Goal: Task Accomplishment & Management: Manage account settings

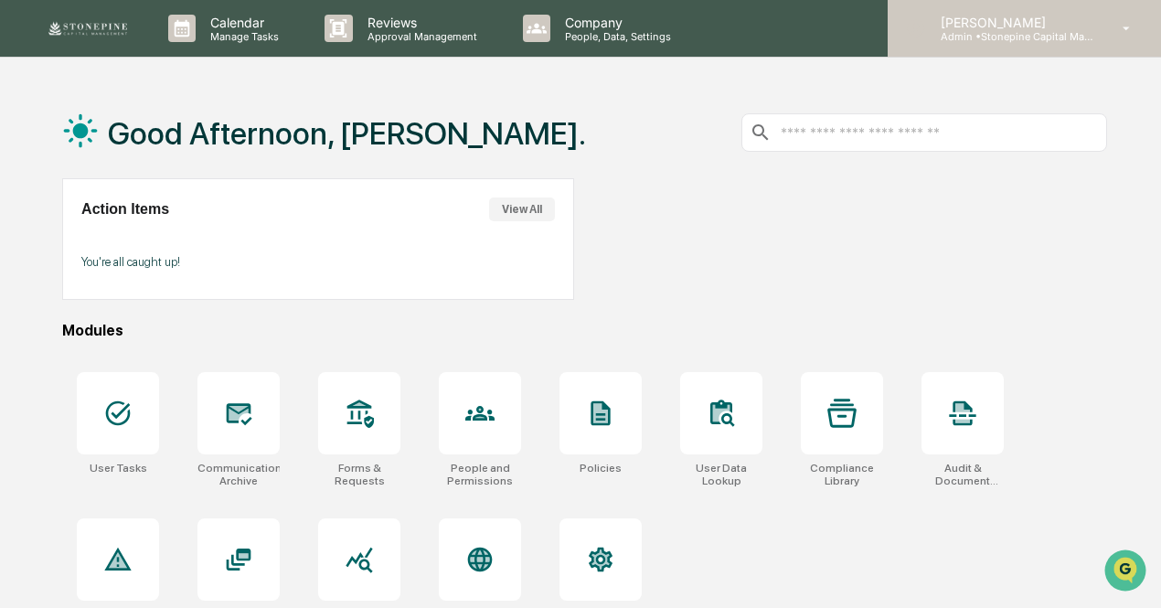
click at [1039, 19] on p "[PERSON_NAME]" at bounding box center [1011, 23] width 170 height 16
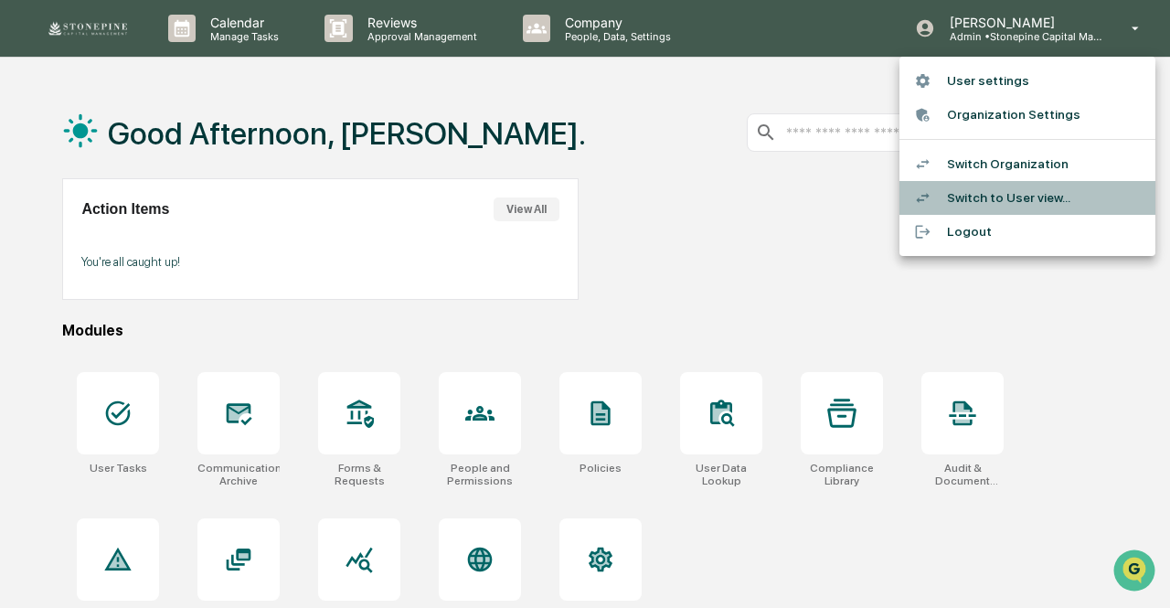
click at [1055, 197] on li "Switch to User view..." at bounding box center [1028, 198] width 256 height 34
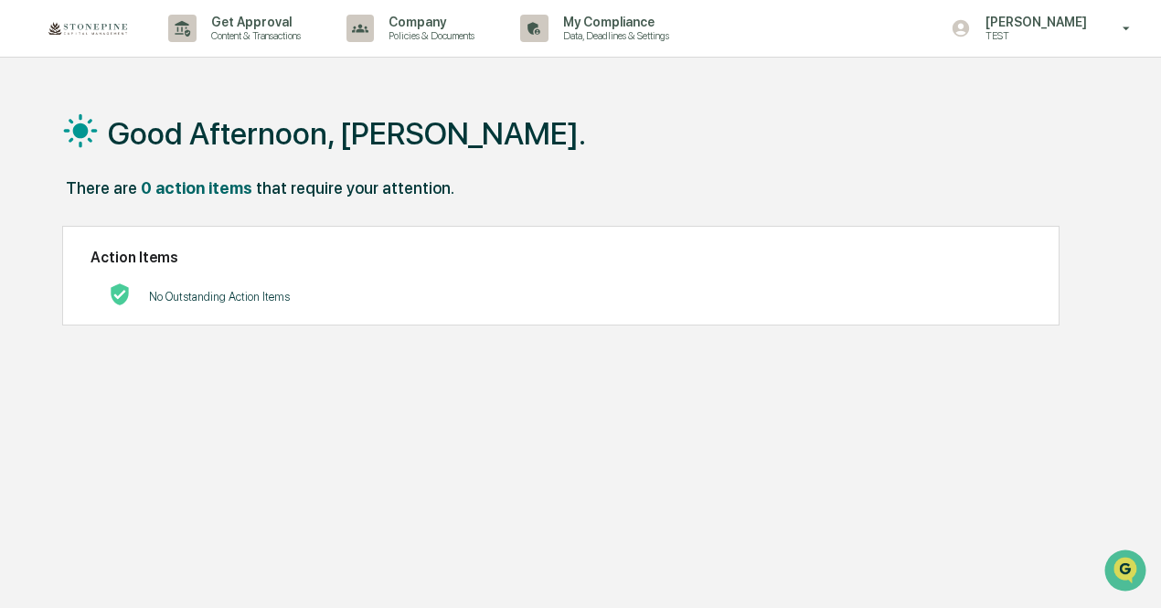
click at [648, 173] on div "Good Afternoon, [PERSON_NAME]." at bounding box center [584, 132] width 1045 height 91
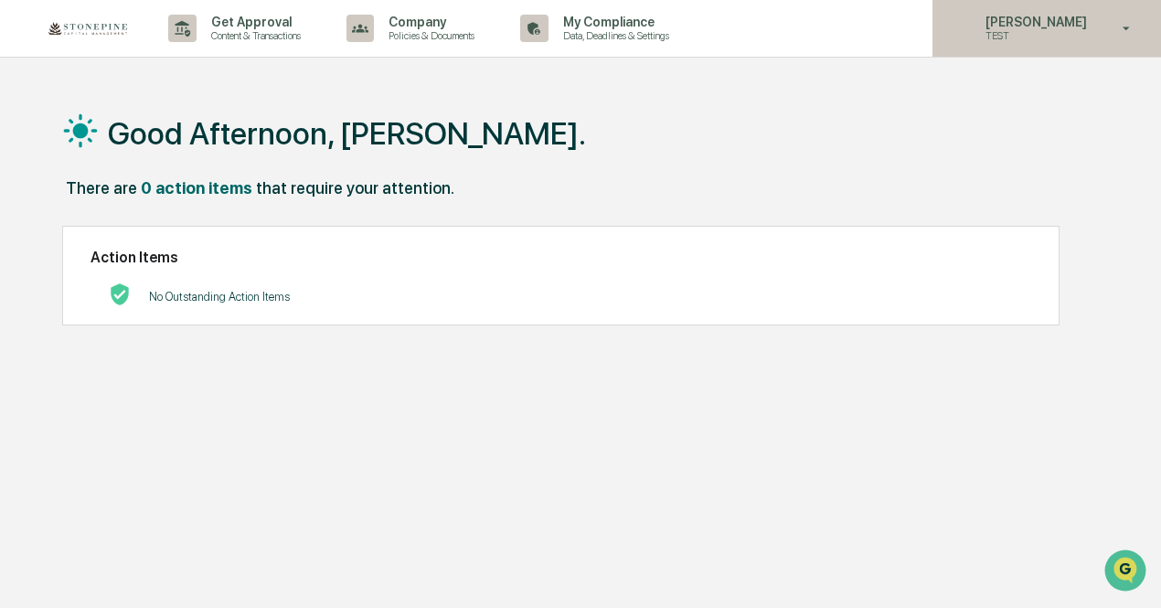
click at [1008, 50] on div "Jessica Watanapun TEST" at bounding box center [1047, 28] width 229 height 57
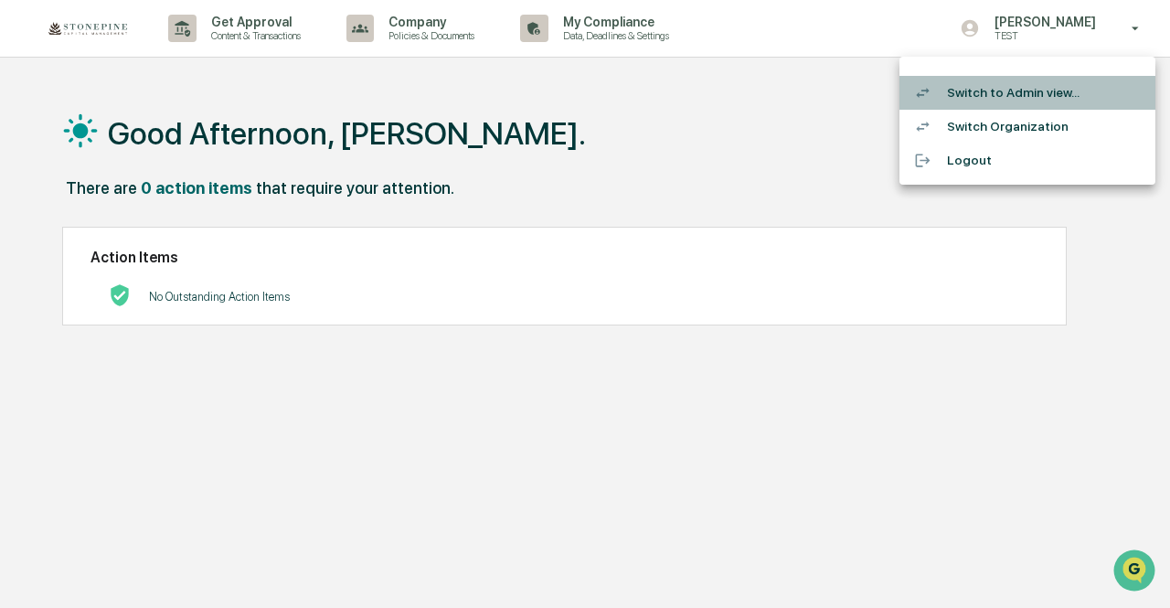
click at [1014, 94] on li "Switch to Admin view..." at bounding box center [1028, 93] width 256 height 34
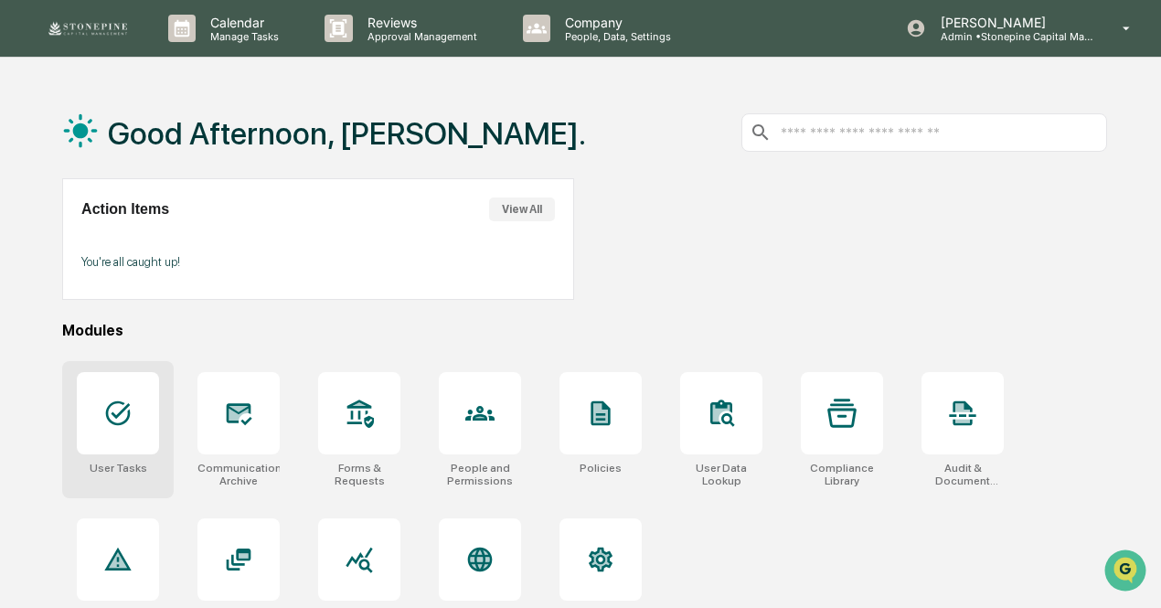
click at [137, 405] on div at bounding box center [118, 413] width 82 height 82
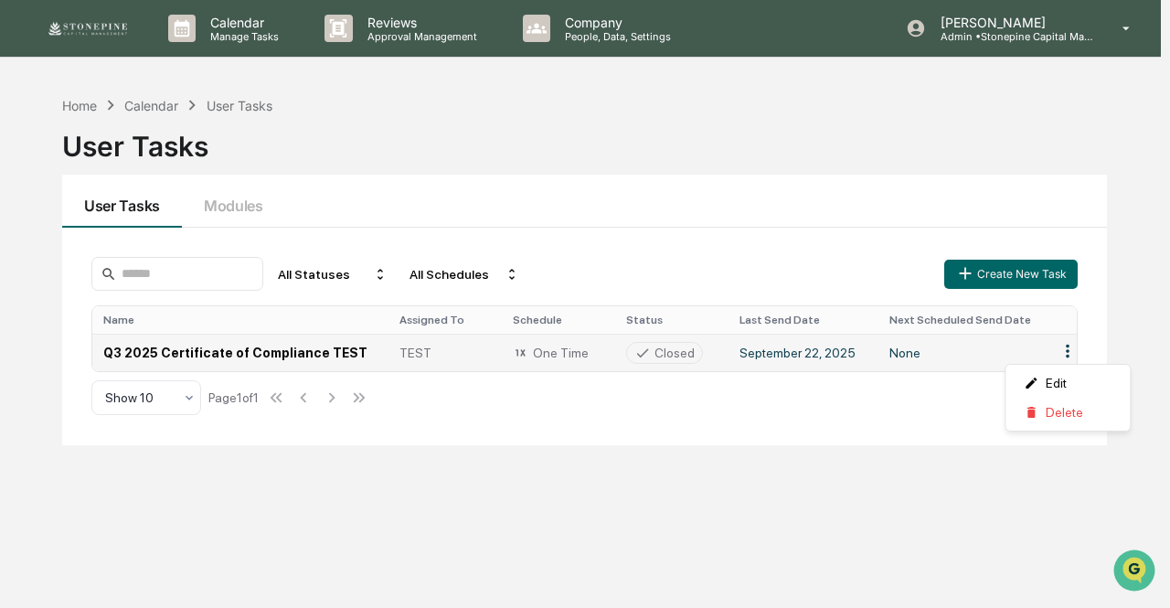
click at [1061, 348] on html "Calendar Manage Tasks Reviews Approval Management Company People, Data, Setting…" at bounding box center [585, 304] width 1170 height 608
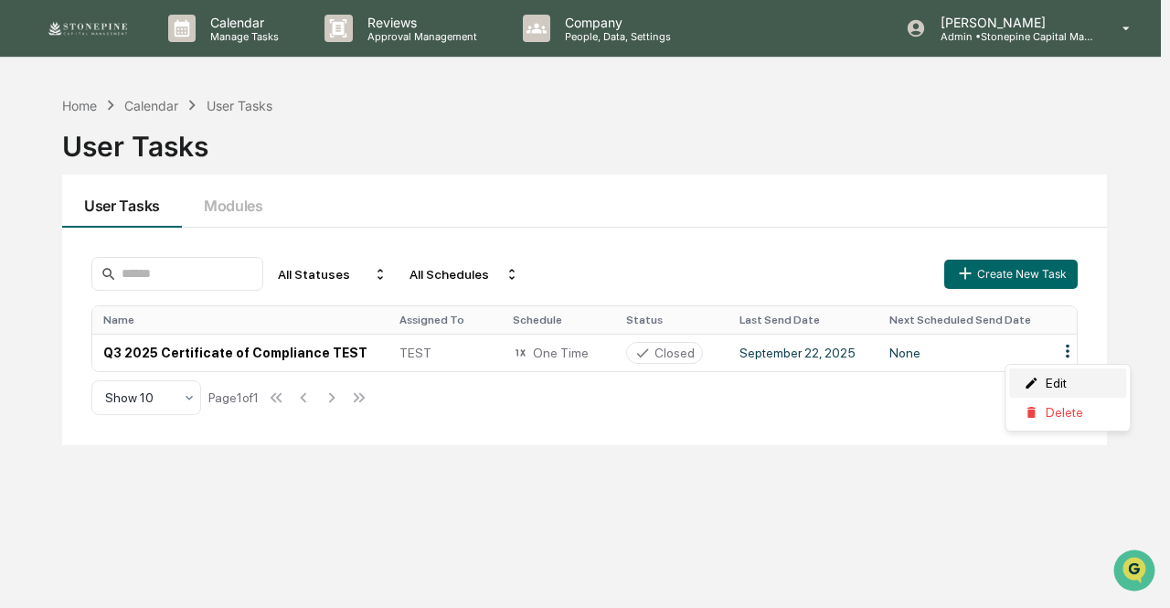
click at [1055, 376] on div "Edit" at bounding box center [1067, 382] width 117 height 29
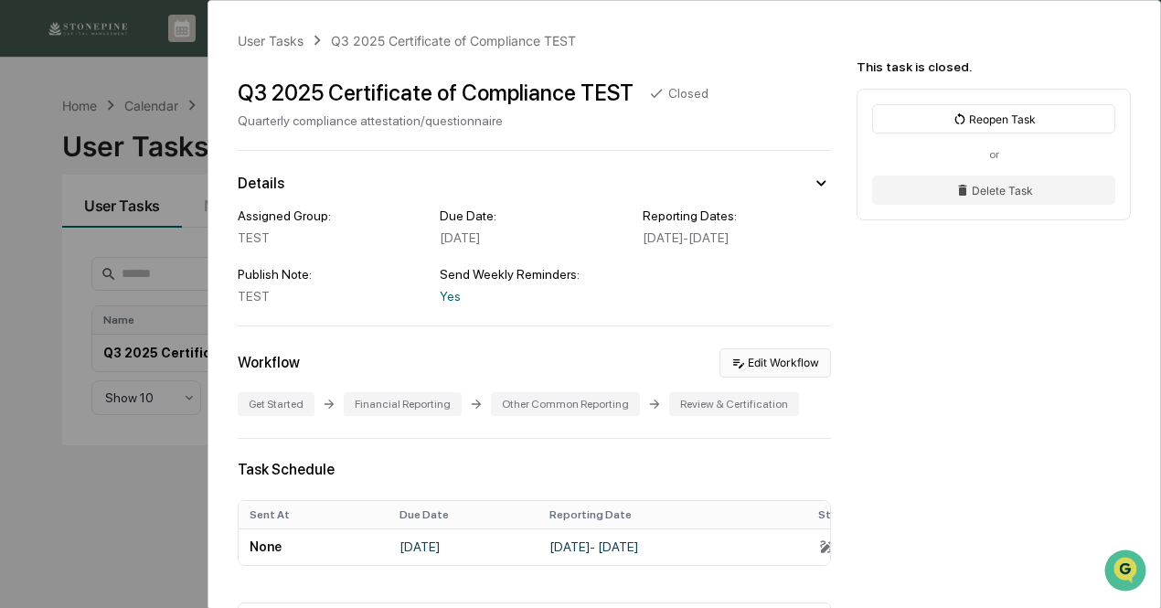
click at [765, 378] on button "Edit Workflow" at bounding box center [776, 362] width 112 height 29
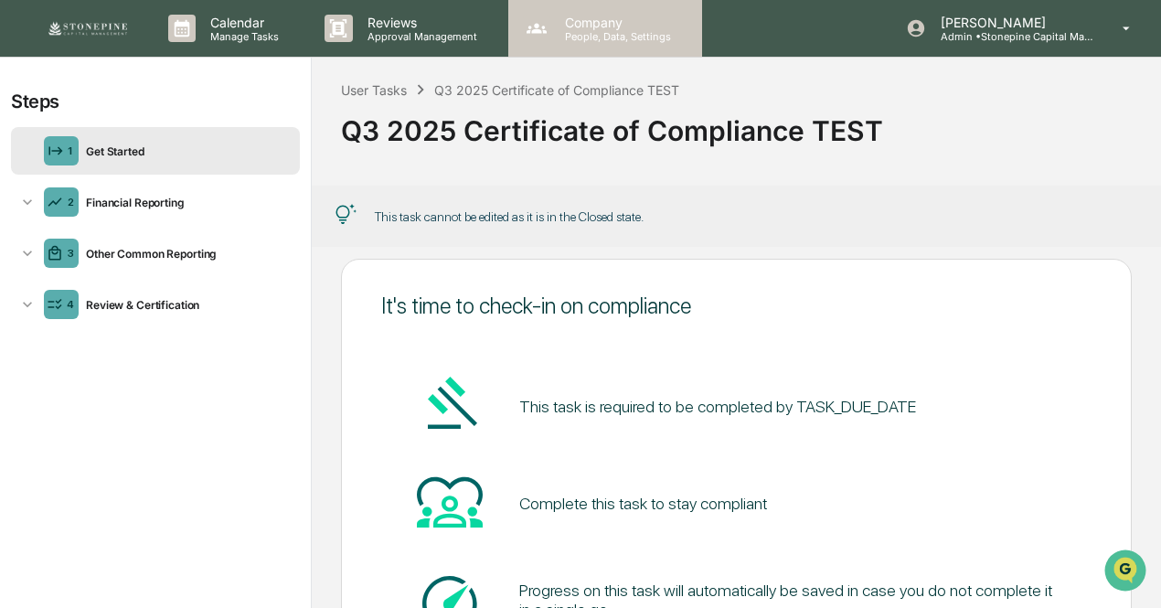
scroll to position [44, 0]
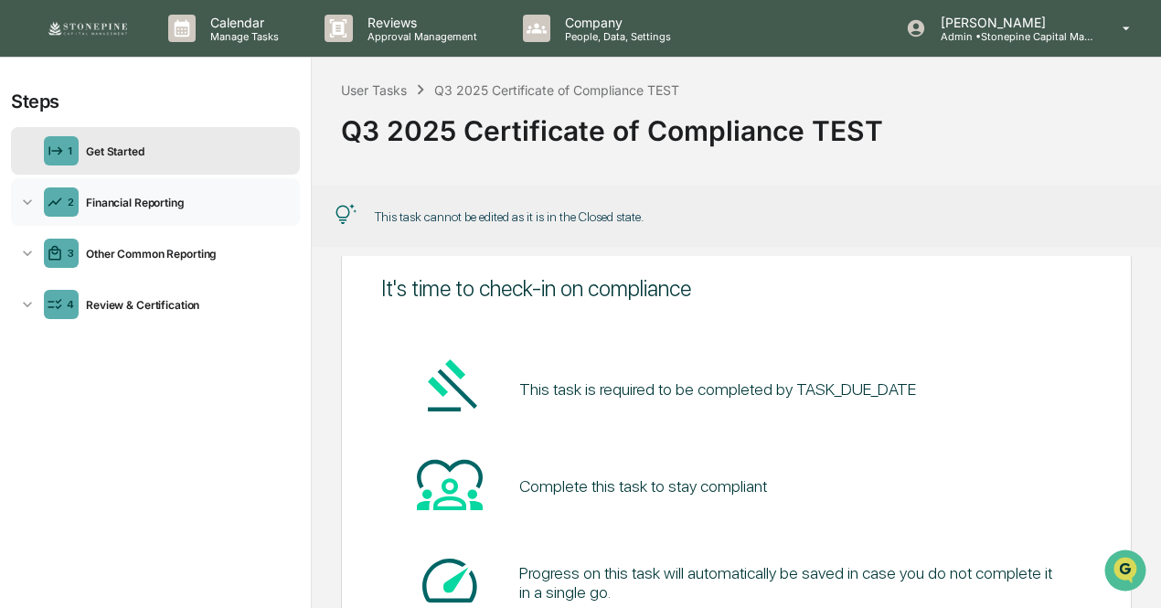
click at [181, 193] on div "2 Financial Reporting" at bounding box center [155, 202] width 289 height 48
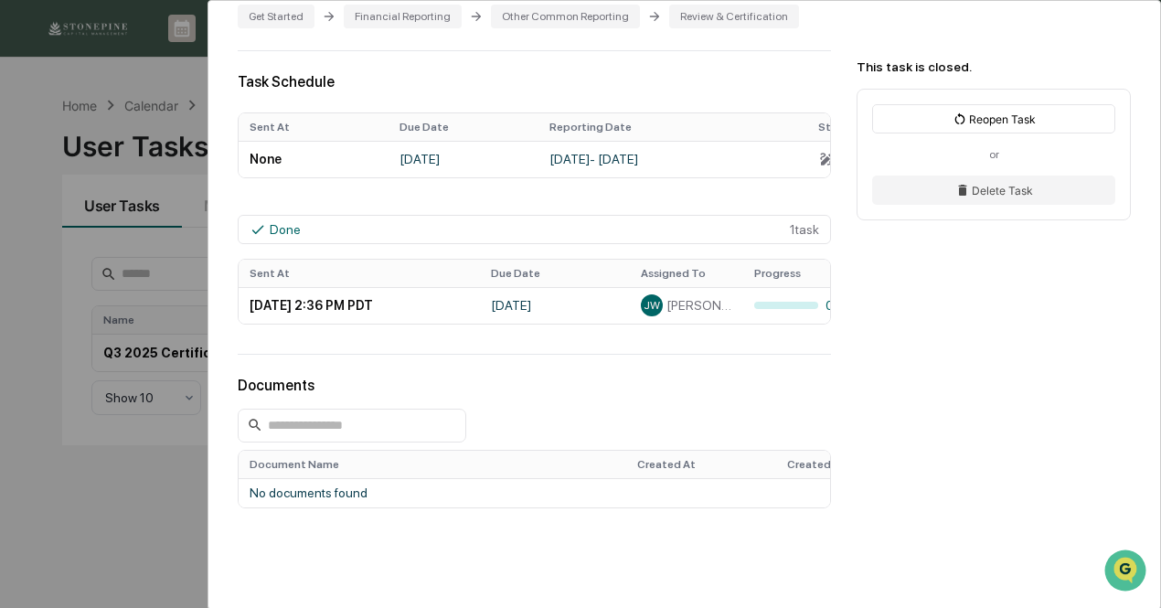
scroll to position [393, 0]
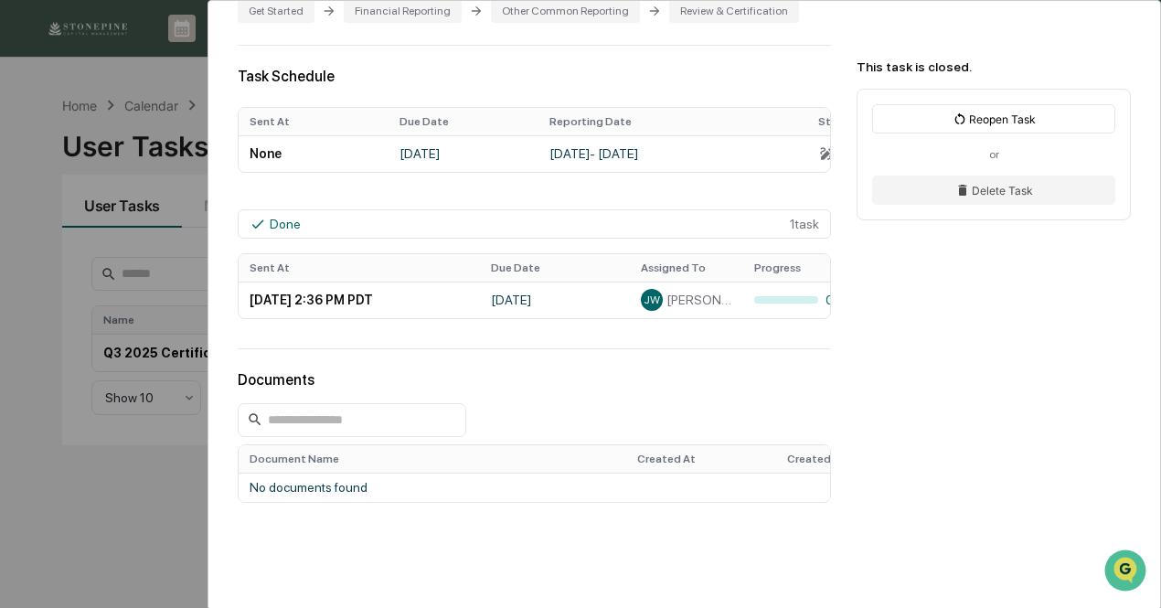
click at [113, 489] on div "User Tasks Q3 2025 Certificate of Compliance TEST Q3 2025 Certificate of Compli…" at bounding box center [580, 304] width 1161 height 608
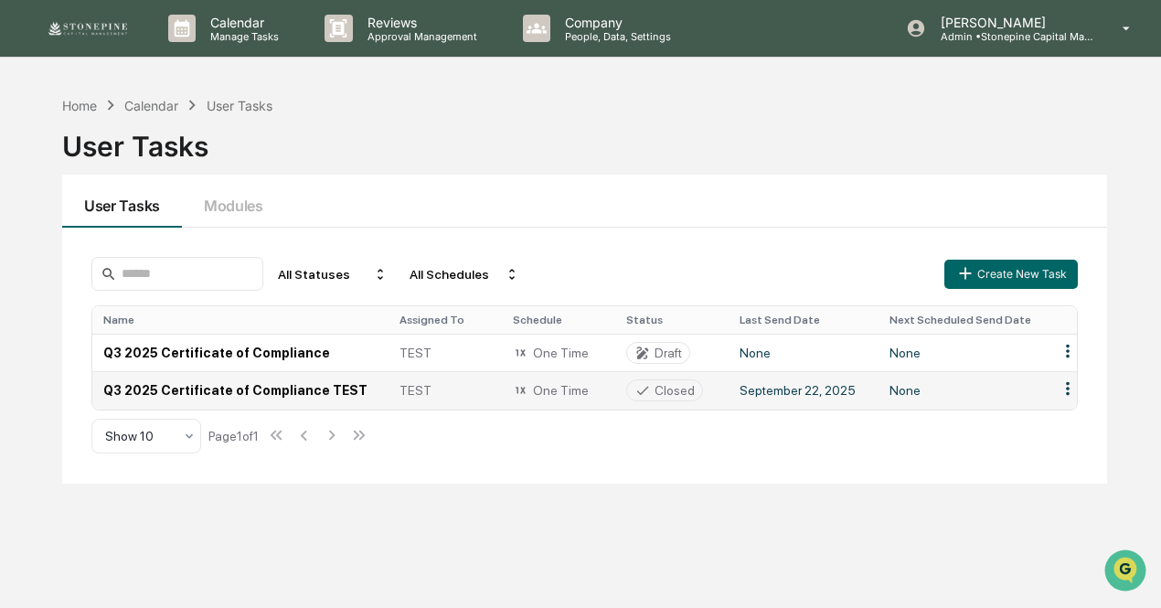
click at [1062, 408] on td at bounding box center [1076, 389] width 59 height 37
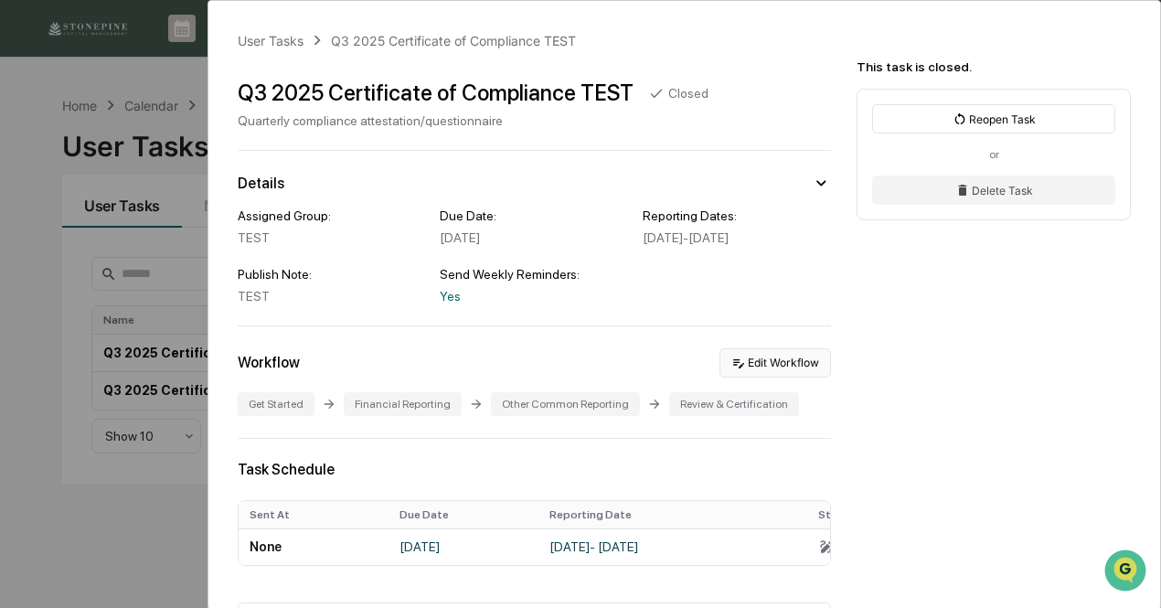
click at [766, 370] on button "Edit Workflow" at bounding box center [776, 362] width 112 height 29
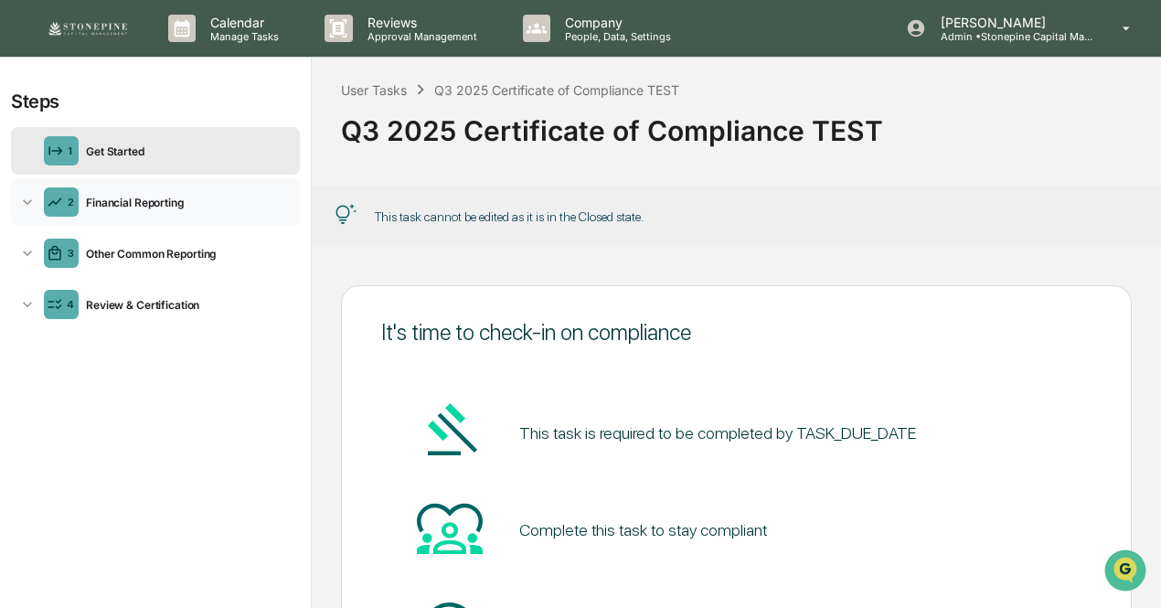
click at [31, 198] on icon at bounding box center [27, 202] width 18 height 18
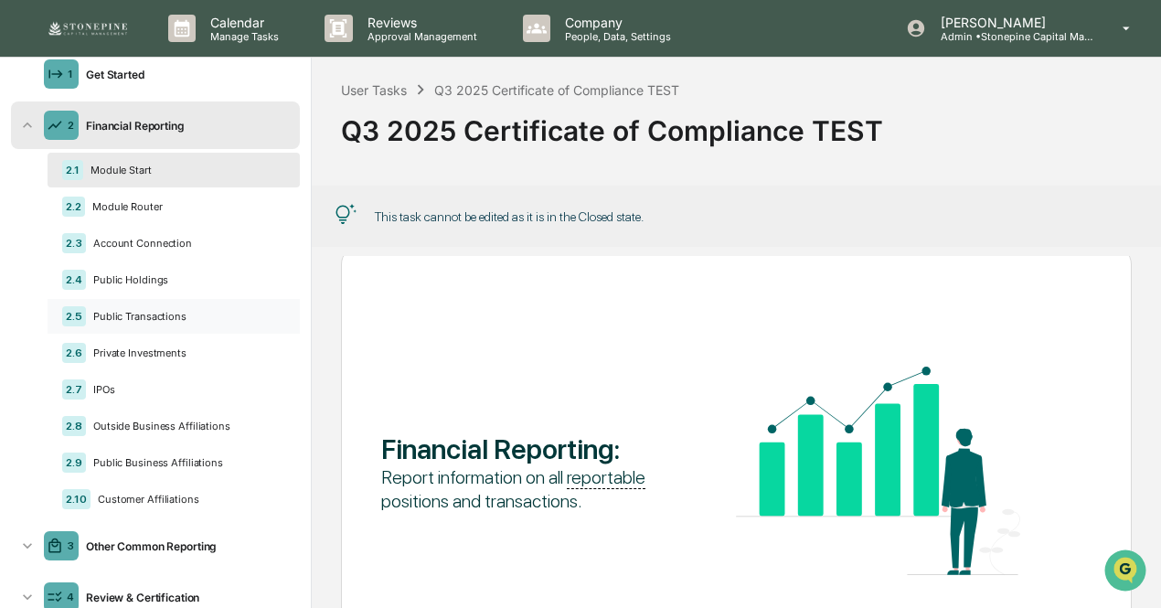
scroll to position [75, 0]
click at [30, 550] on icon at bounding box center [27, 548] width 18 height 18
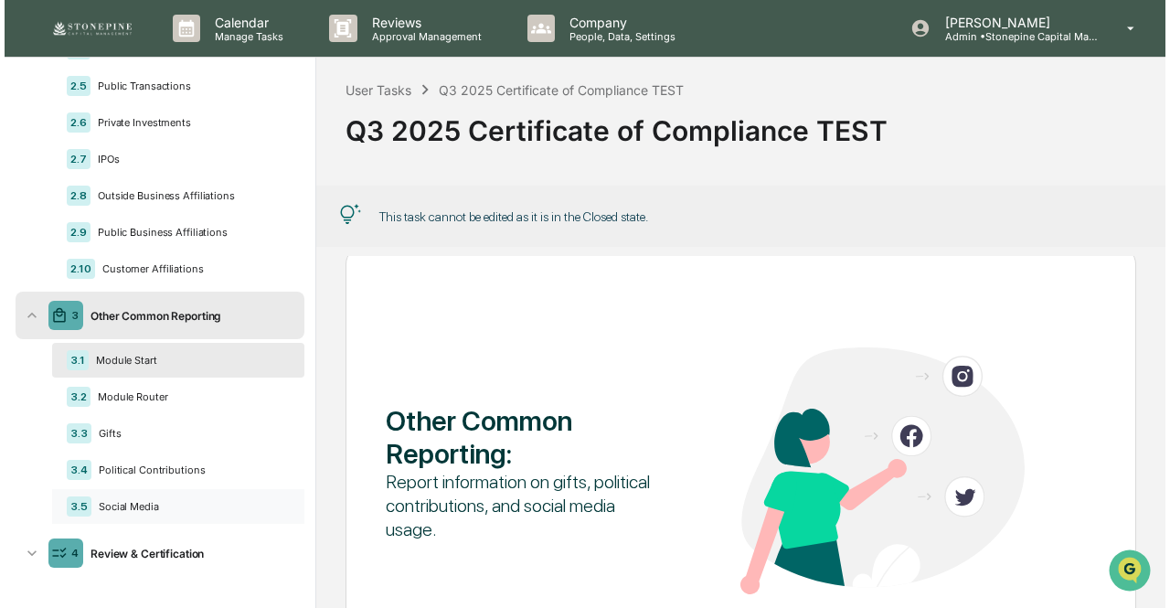
scroll to position [0, 0]
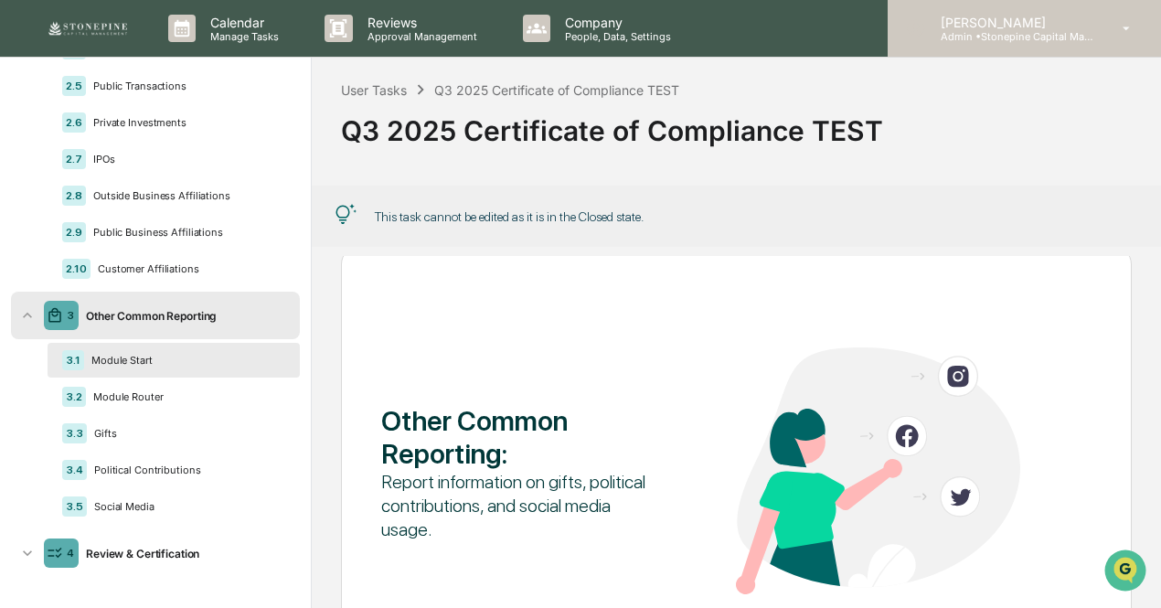
click at [1017, 15] on p "[PERSON_NAME]" at bounding box center [1011, 23] width 170 height 16
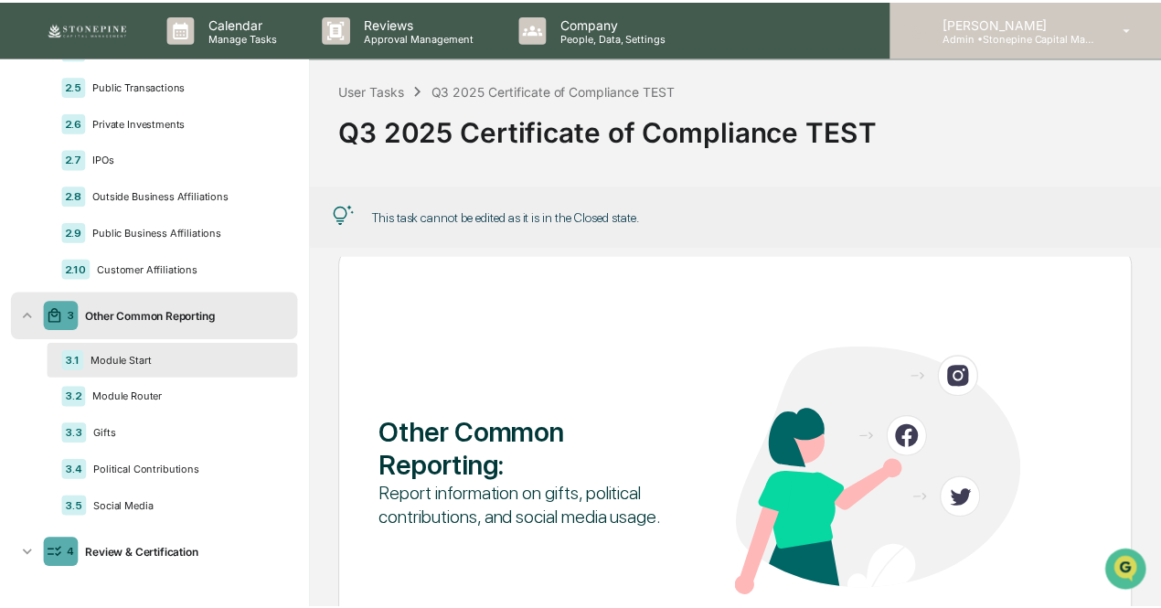
scroll to position [40, 0]
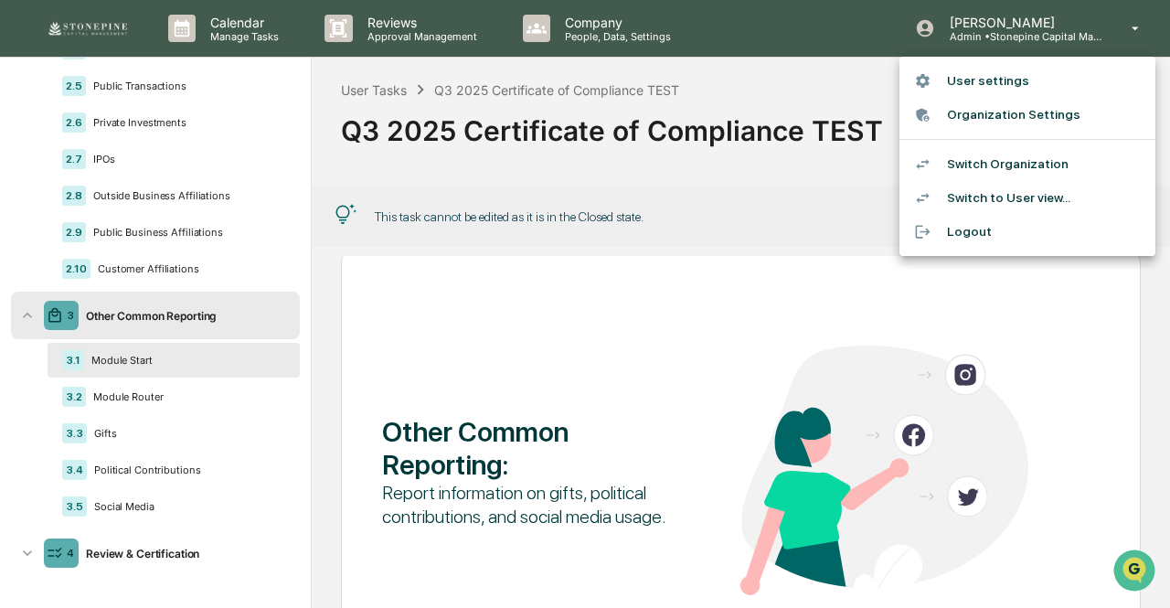
click at [86, 25] on div at bounding box center [585, 304] width 1170 height 608
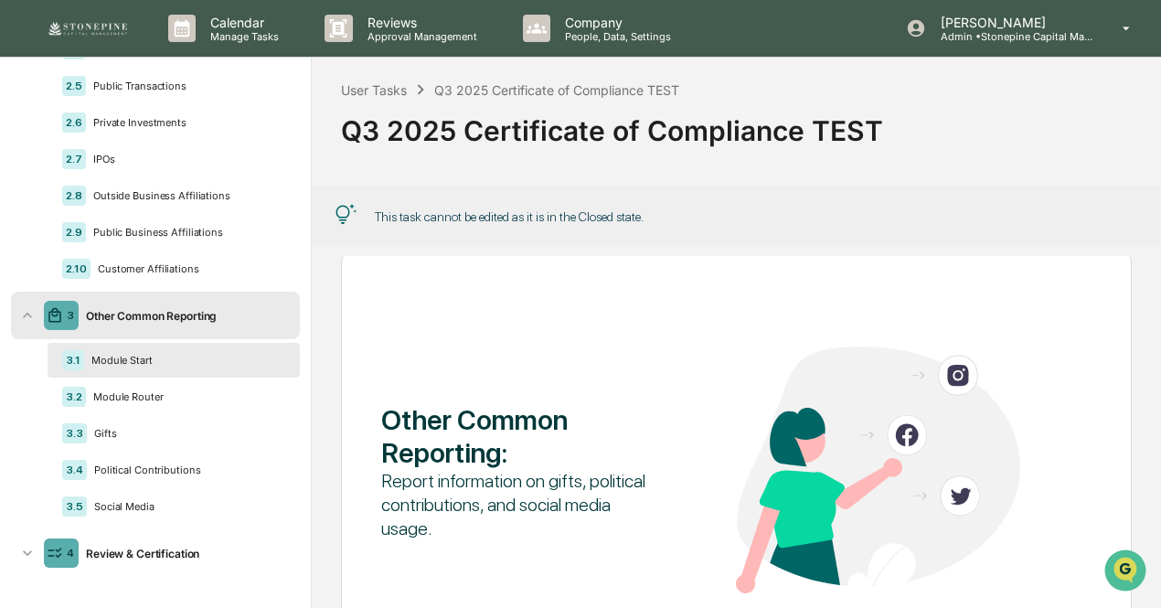
scroll to position [39, 0]
click at [107, 23] on img at bounding box center [88, 28] width 88 height 18
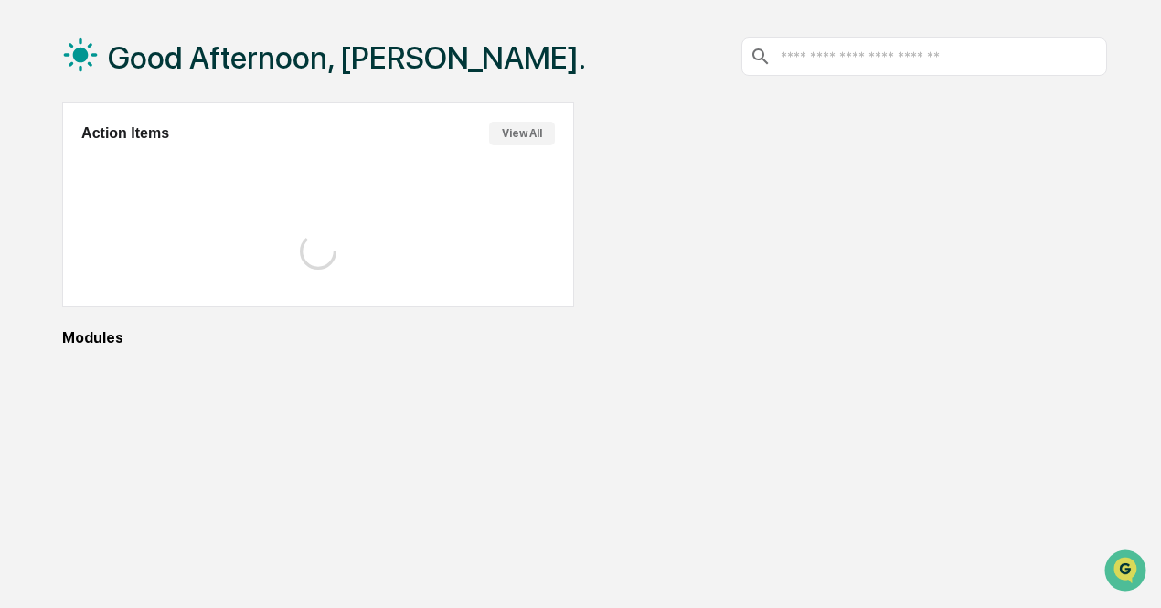
scroll to position [86, 0]
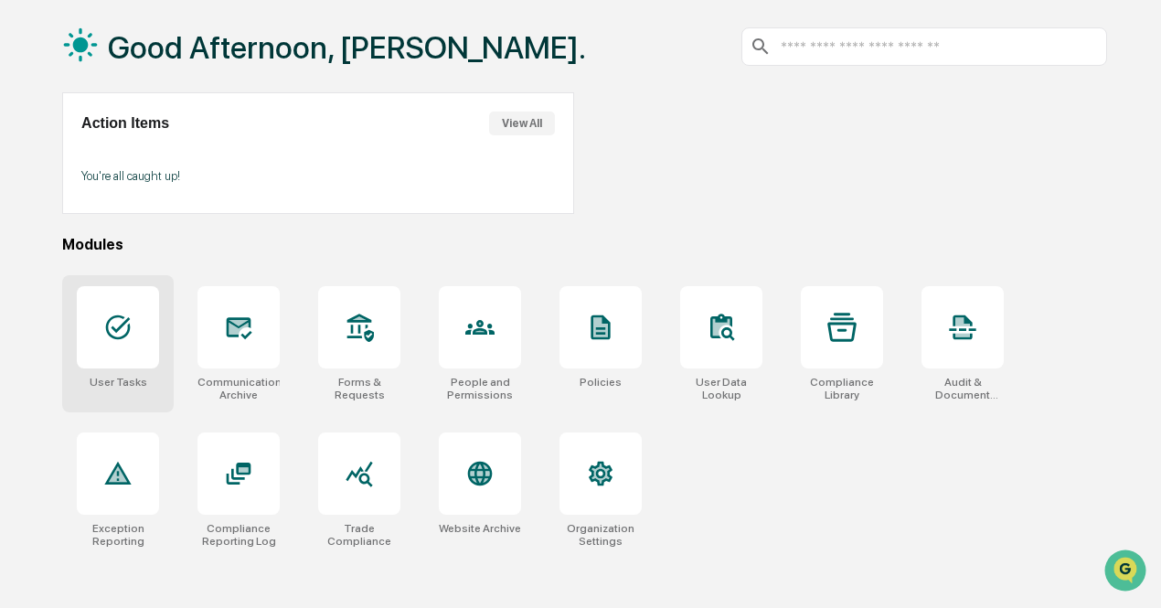
click at [172, 321] on div "User Tasks" at bounding box center [118, 343] width 112 height 137
